Goal: Task Accomplishment & Management: Complete application form

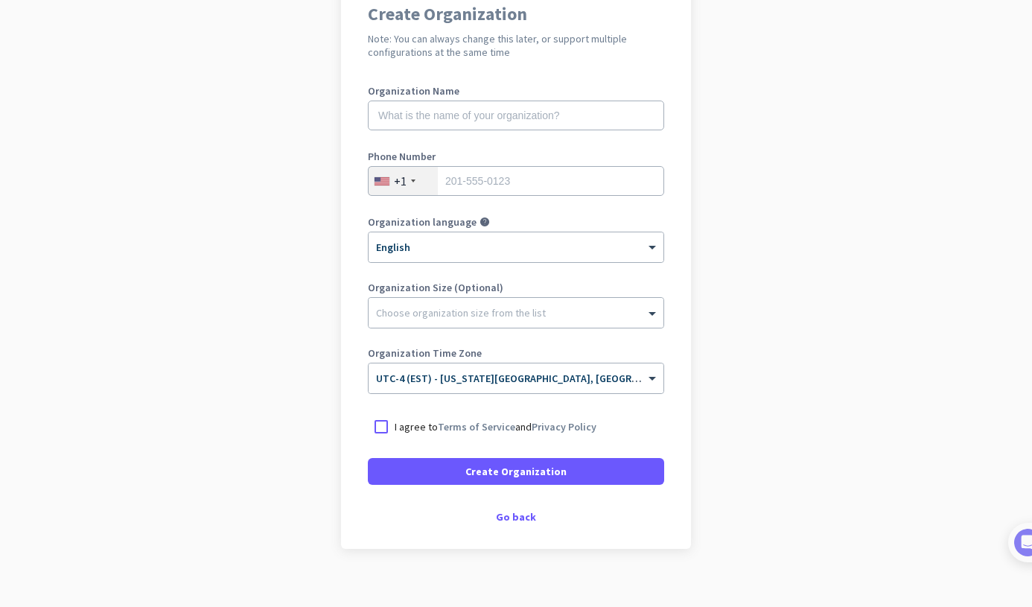
scroll to position [159, 0]
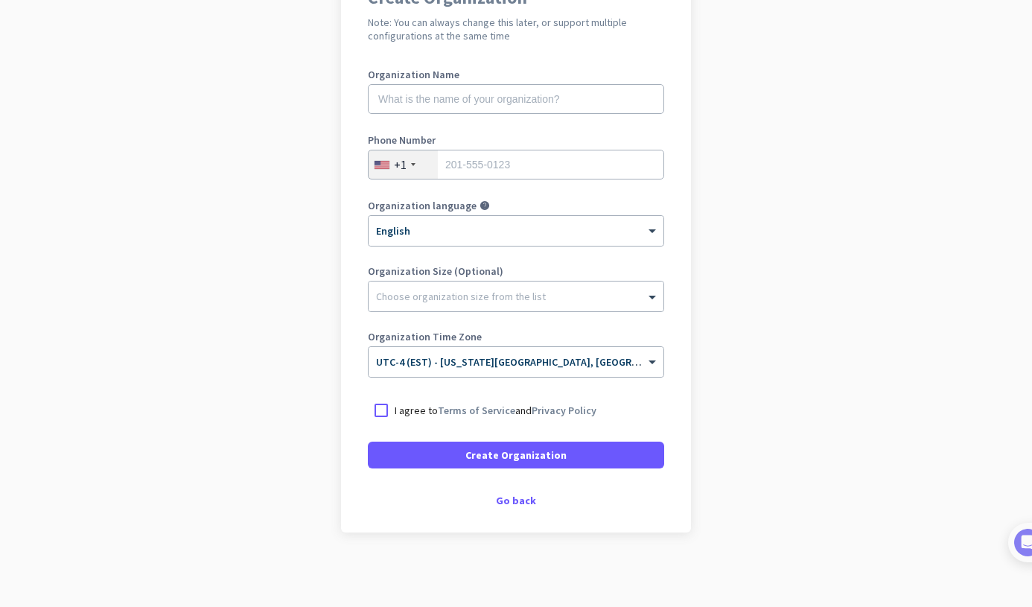
drag, startPoint x: 351, startPoint y: 430, endPoint x: 368, endPoint y: 427, distance: 17.4
click at [351, 430] on div "Create Organization Note: You can always change this later, or support multiple…" at bounding box center [516, 247] width 350 height 570
click at [377, 420] on div at bounding box center [381, 410] width 27 height 27
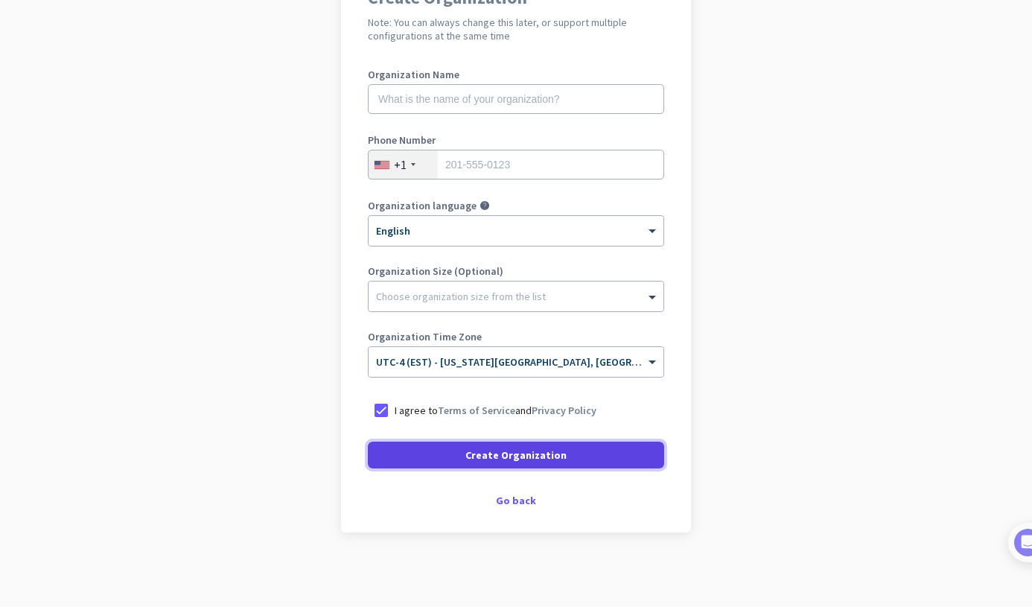
click at [419, 453] on span at bounding box center [516, 455] width 296 height 36
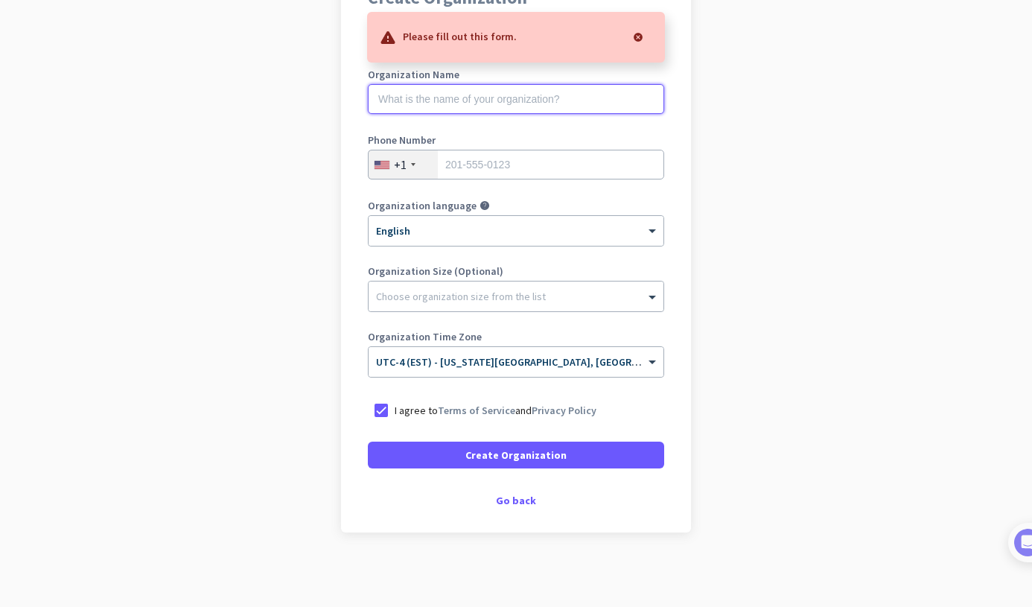
click at [470, 109] on input "text" at bounding box center [516, 99] width 296 height 30
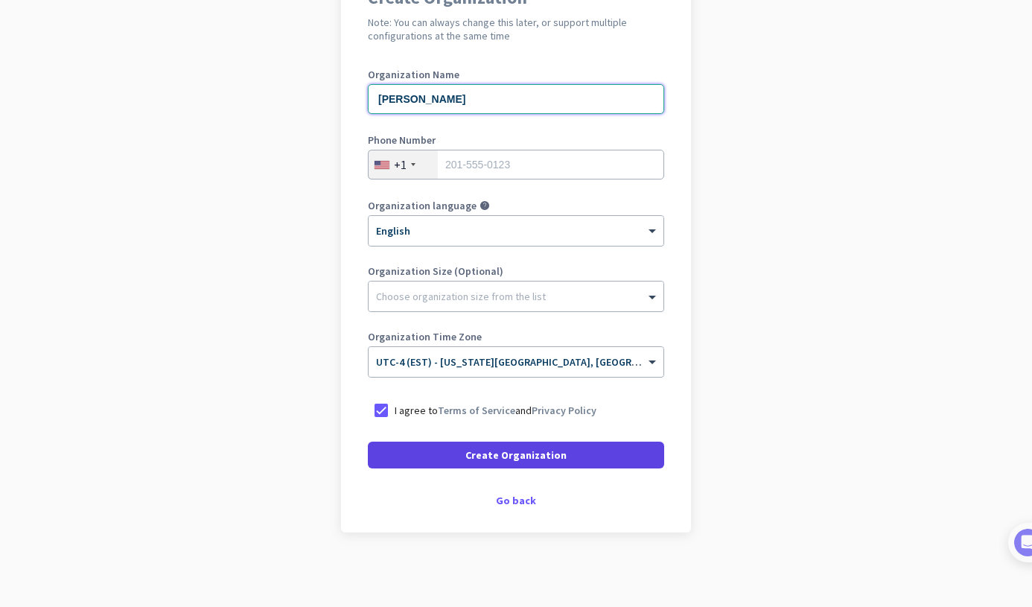
type input "[PERSON_NAME]"
click at [445, 466] on span at bounding box center [516, 455] width 296 height 36
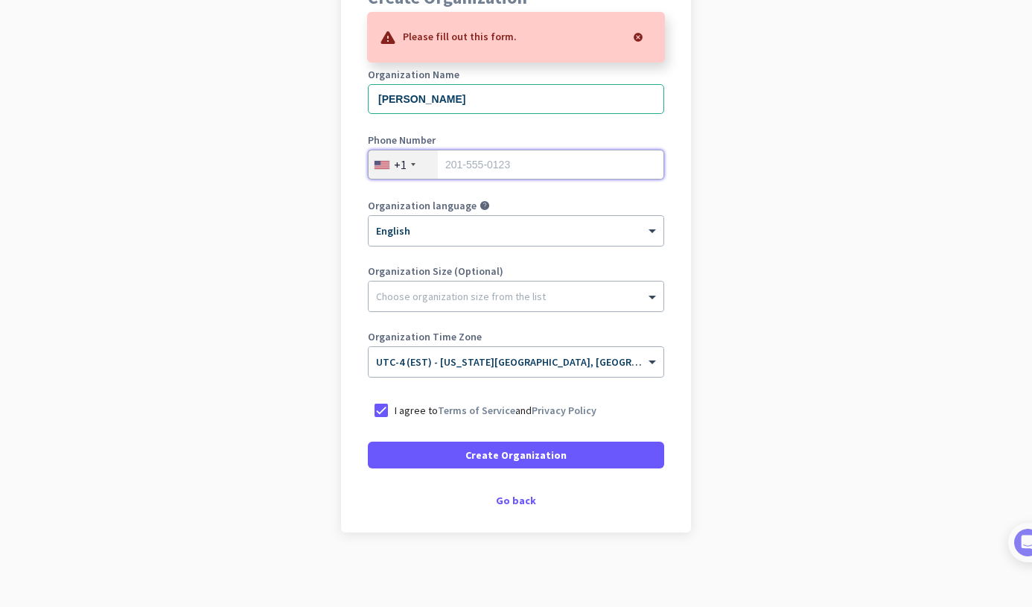
click at [505, 154] on input "tel" at bounding box center [516, 165] width 296 height 30
type input "8139574707"
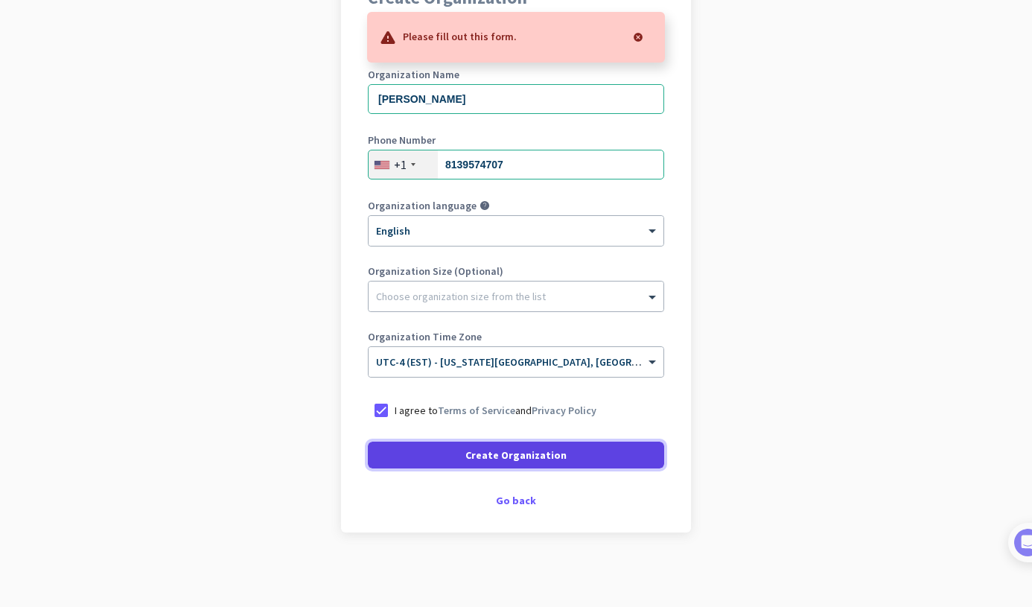
click at [404, 441] on span at bounding box center [516, 455] width 296 height 36
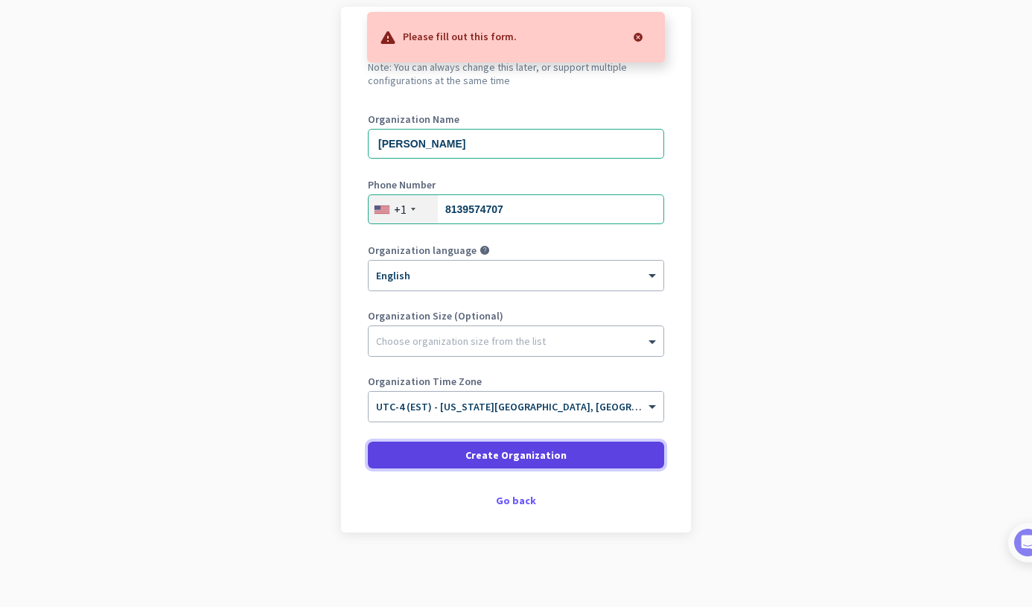
scroll to position [114, 0]
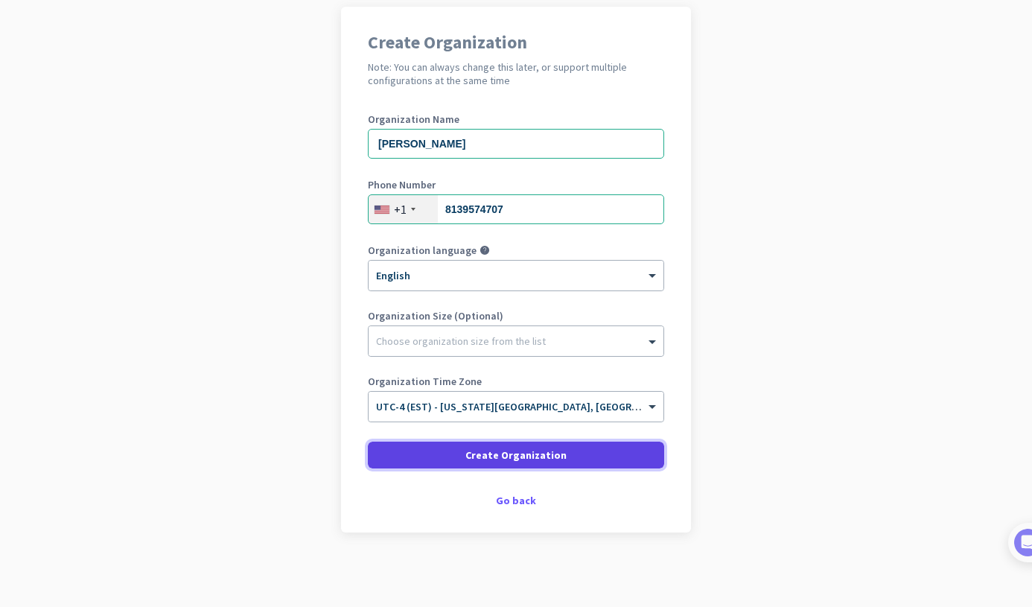
click at [404, 441] on span at bounding box center [516, 455] width 296 height 36
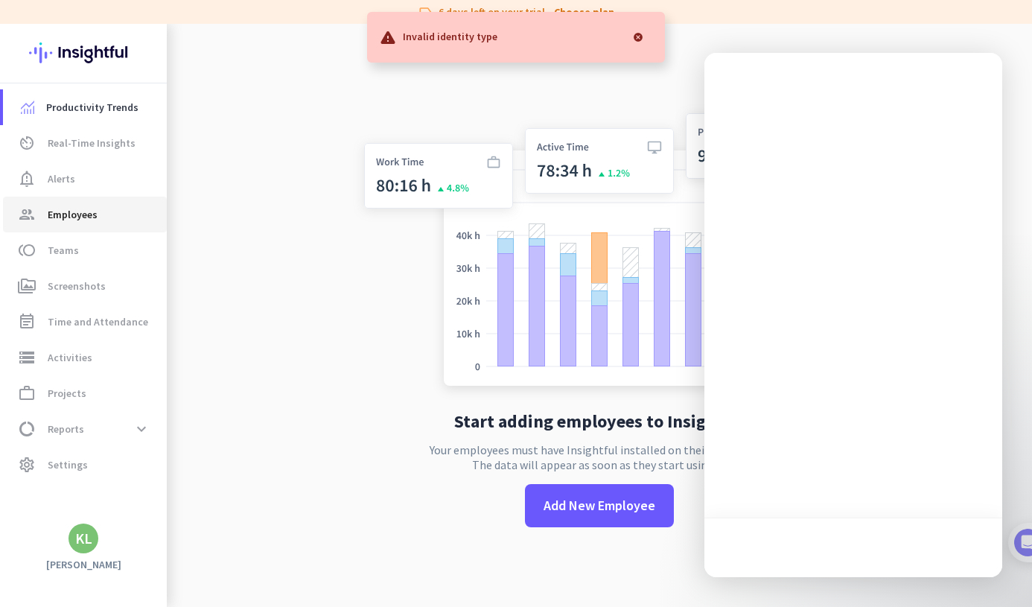
click at [116, 219] on span "group Employees" at bounding box center [85, 214] width 140 height 18
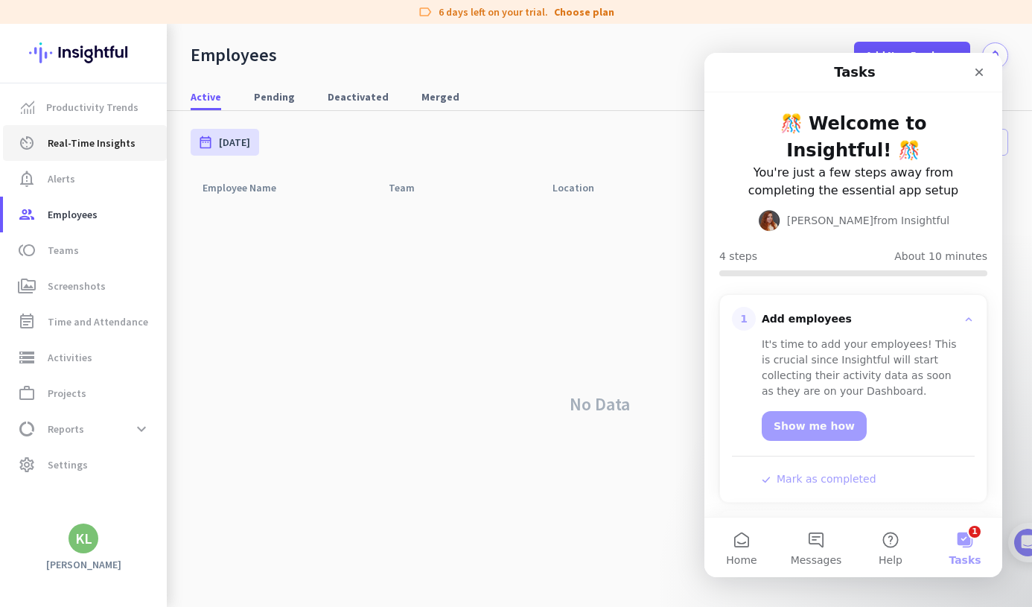
click at [88, 147] on span "Real-Time Insights" at bounding box center [92, 143] width 88 height 18
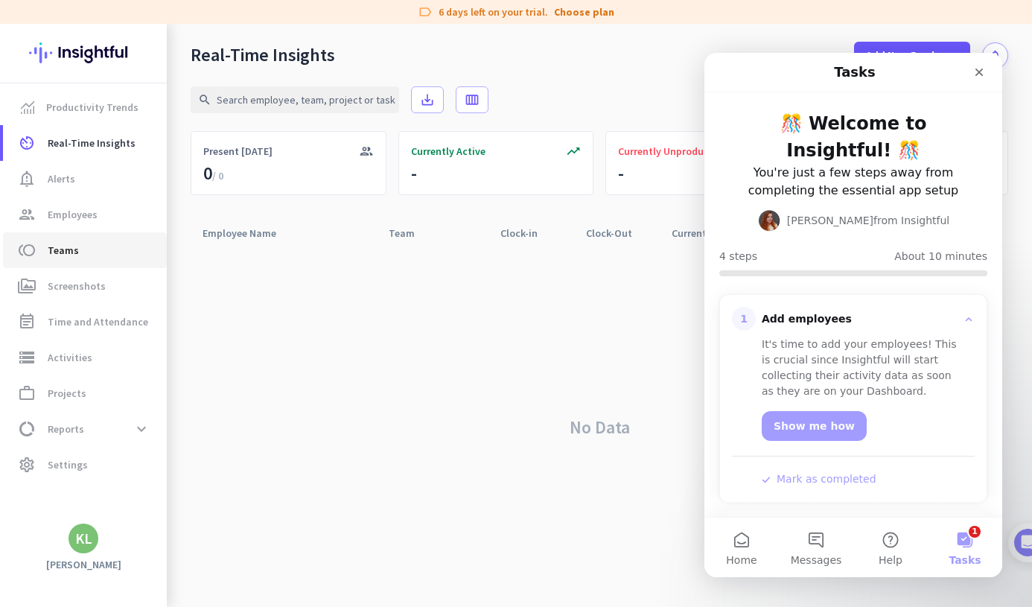
click at [85, 249] on span "toll Teams" at bounding box center [85, 250] width 140 height 18
click at [83, 380] on link "work_outline Projects" at bounding box center [85, 393] width 164 height 36
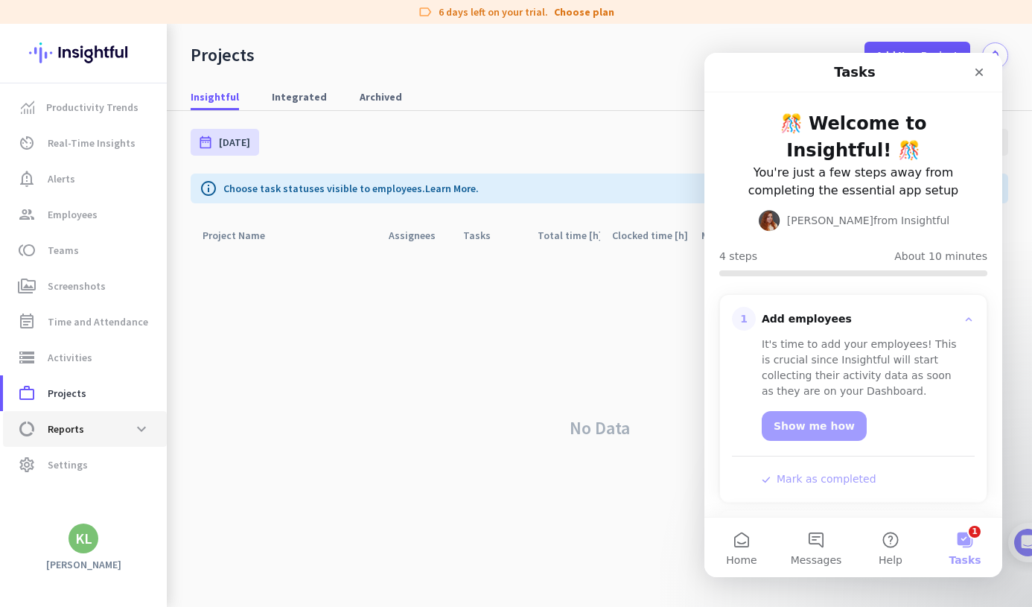
click at [95, 433] on span "data_usage Reports expand_more" at bounding box center [85, 428] width 140 height 27
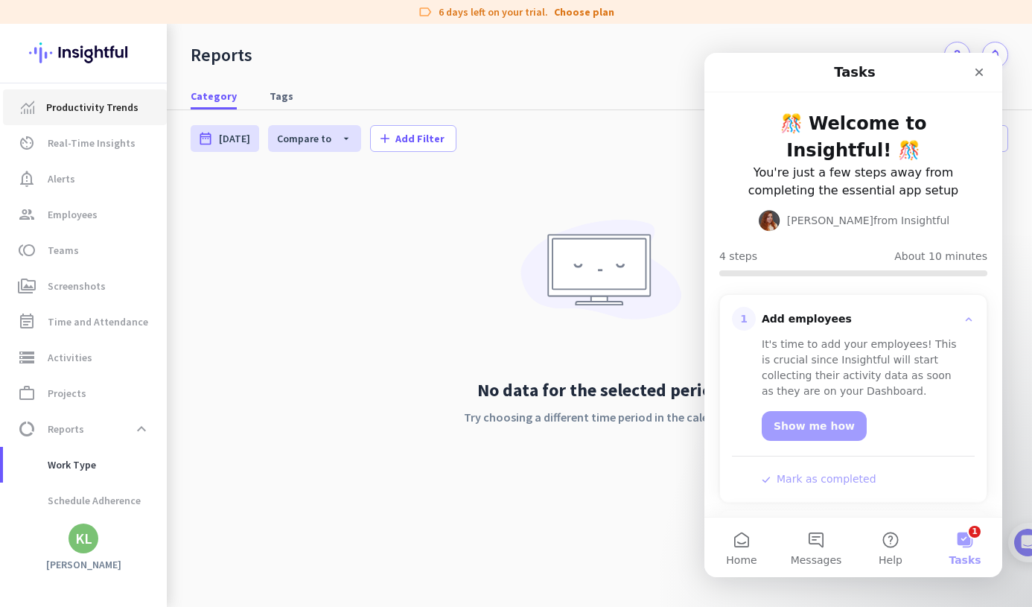
click at [86, 102] on span "Productivity Trends" at bounding box center [92, 107] width 92 height 18
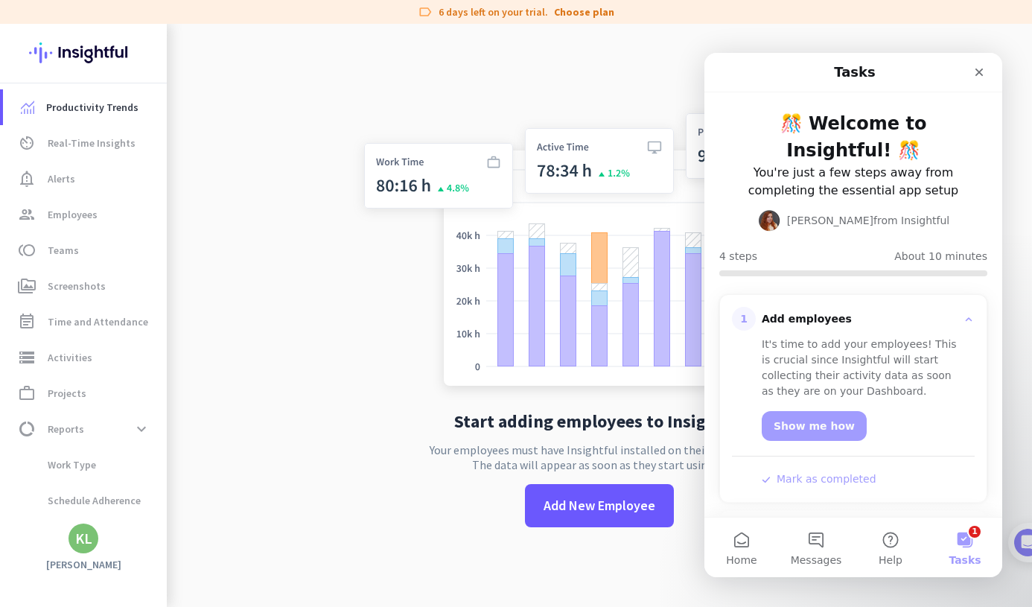
click at [971, 530] on button "1 Tasks" at bounding box center [965, 547] width 74 height 60
click at [986, 75] on div "Close" at bounding box center [978, 72] width 27 height 27
